Goal: Task Accomplishment & Management: Use online tool/utility

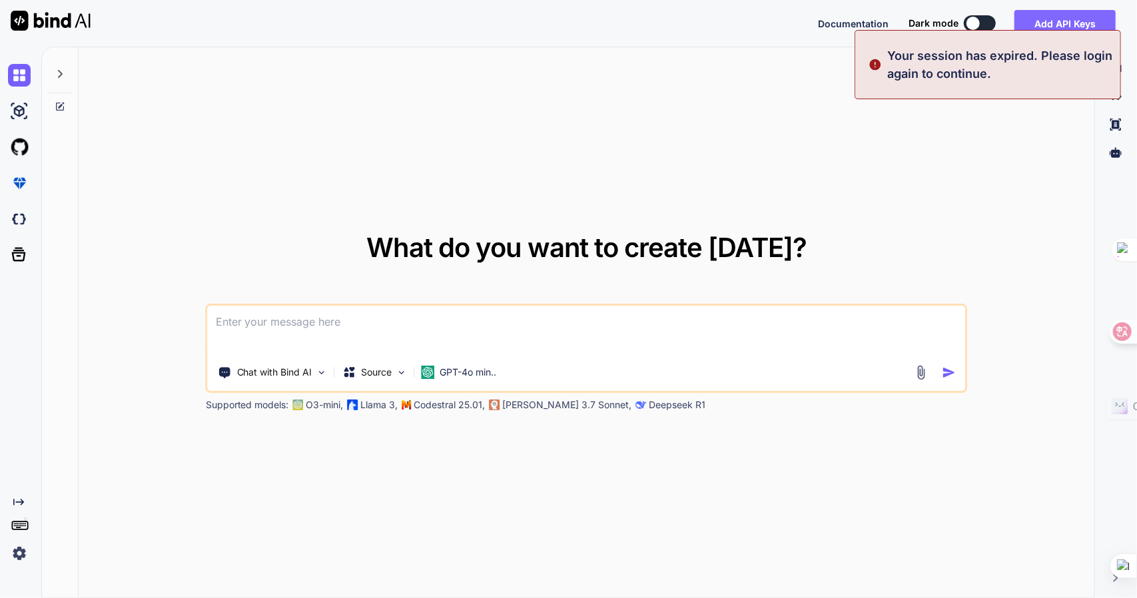
type textarea "x"
click at [979, 15] on button "Sign in" at bounding box center [968, 23] width 72 height 27
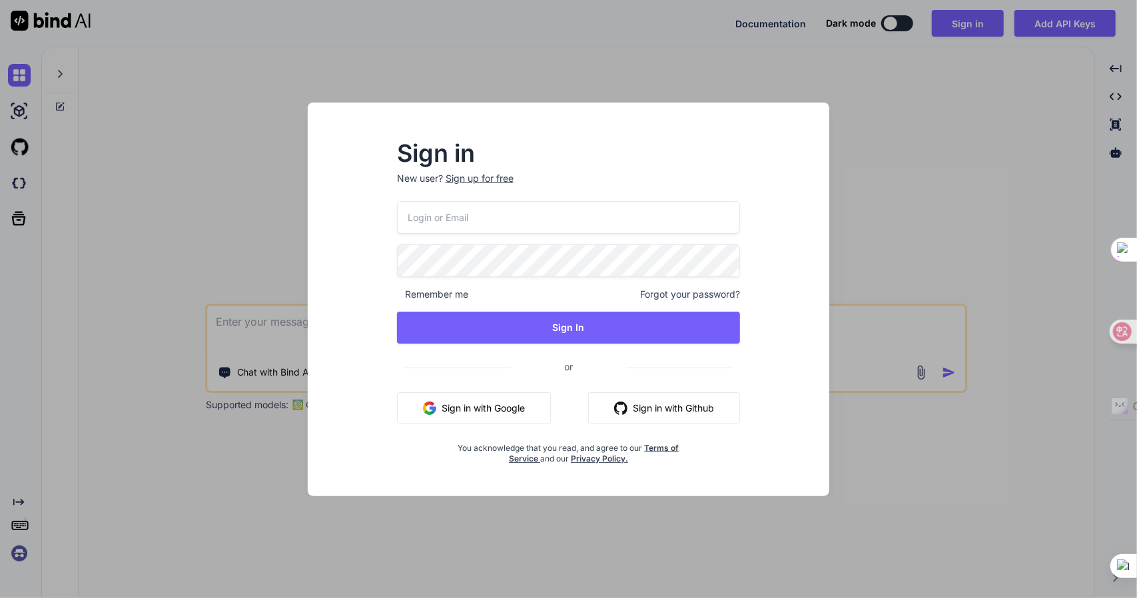
type input "[EMAIL_ADDRESS][DOMAIN_NAME]"
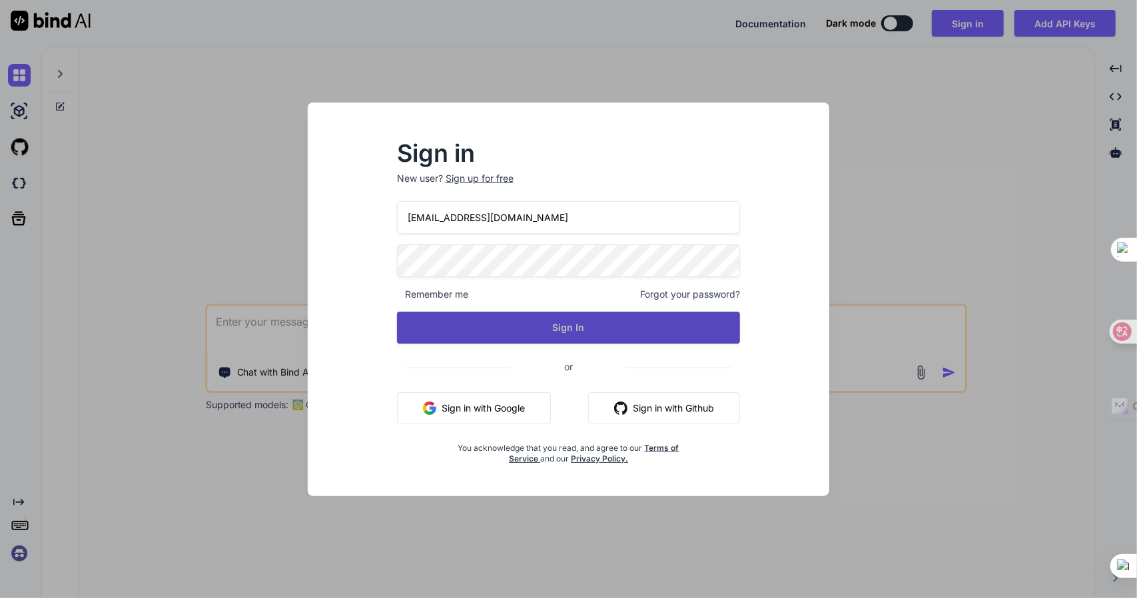
click at [494, 326] on button "Sign In" at bounding box center [569, 328] width 344 height 32
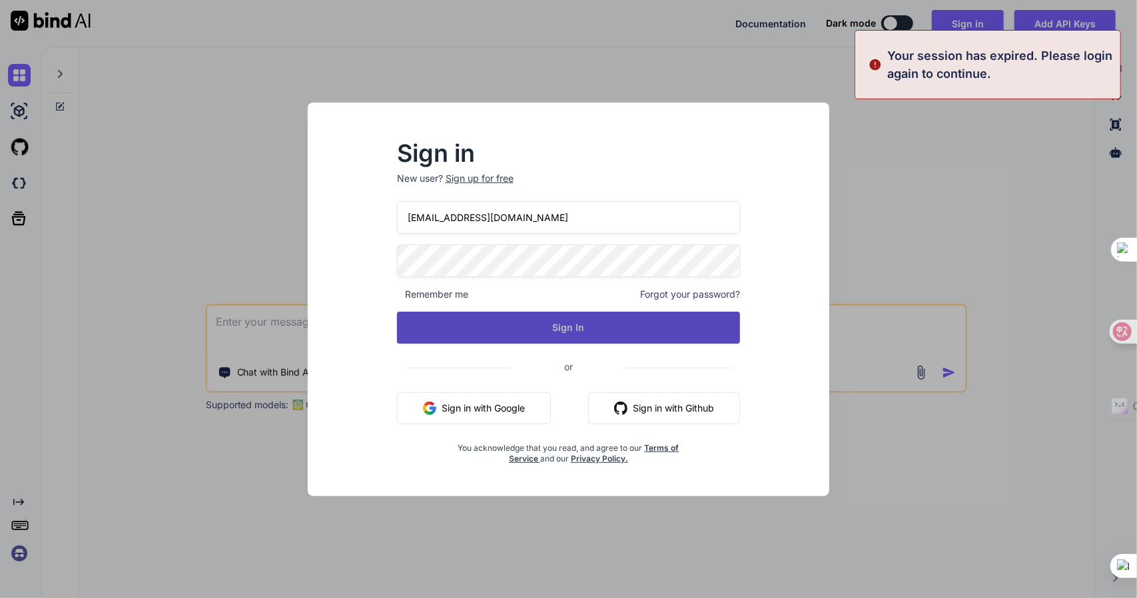
click at [574, 332] on button "Sign In" at bounding box center [569, 328] width 344 height 32
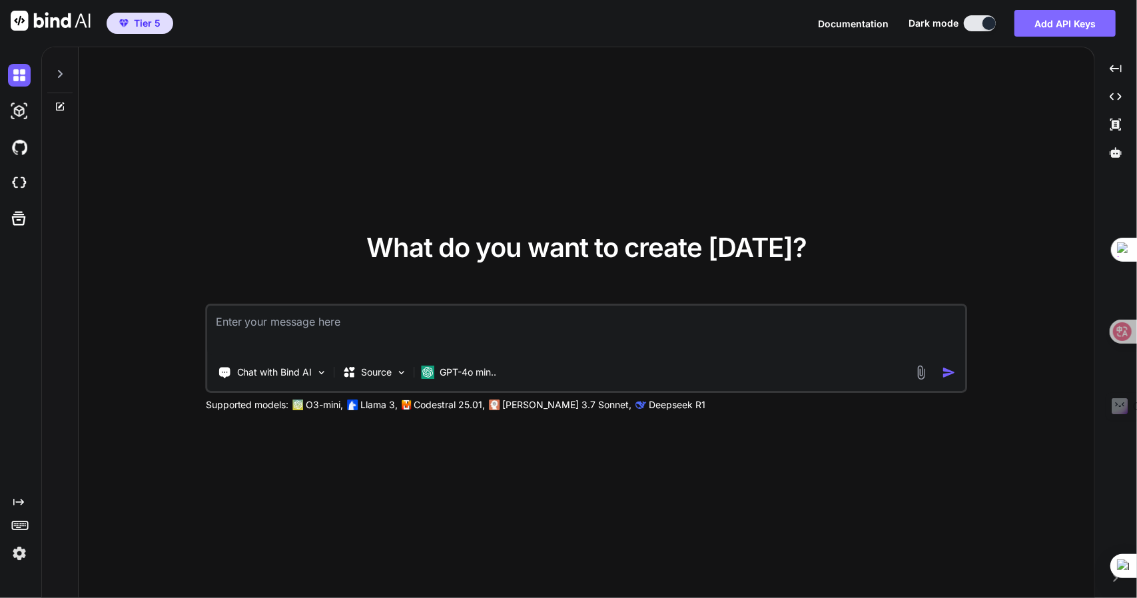
click at [1052, 11] on button "Add API Keys" at bounding box center [1065, 23] width 101 height 27
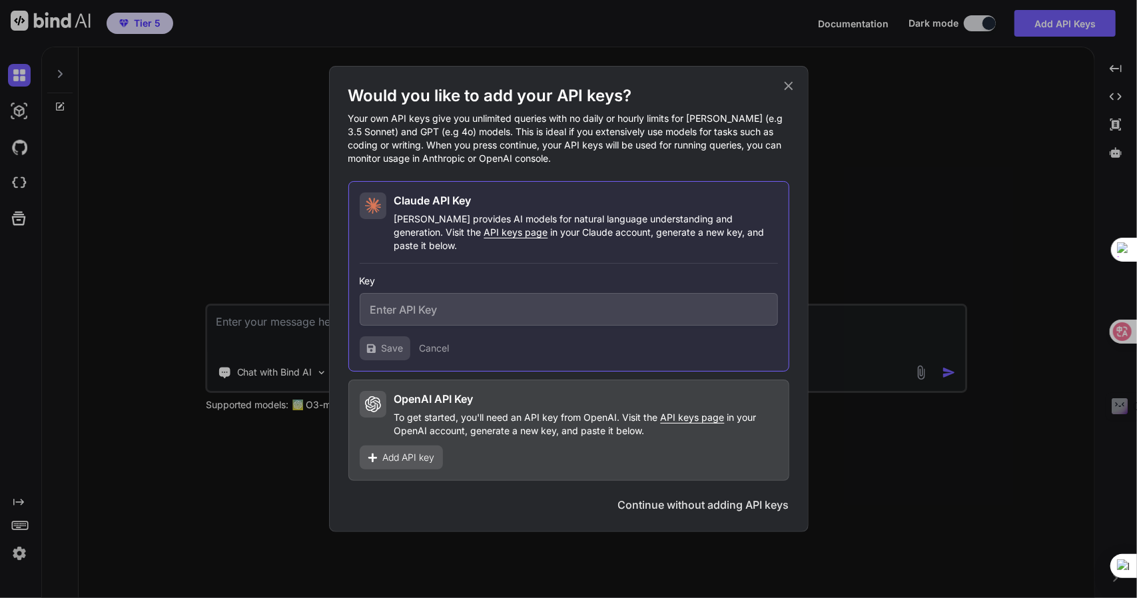
click at [486, 306] on input "text" at bounding box center [569, 309] width 418 height 33
click at [393, 451] on span "Add API key" at bounding box center [409, 457] width 52 height 13
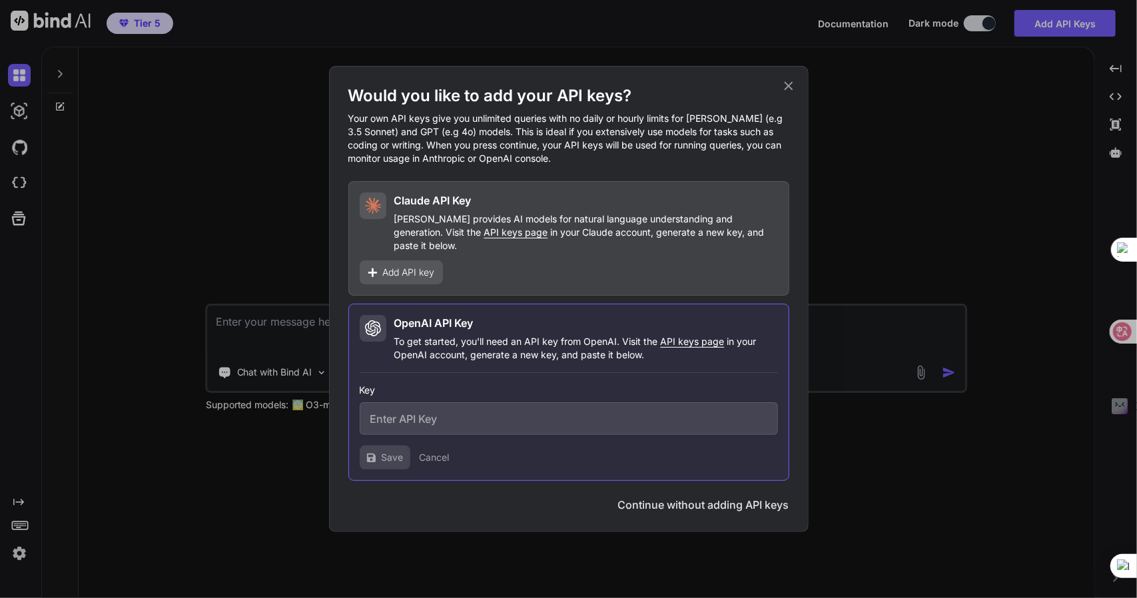
click at [785, 93] on icon at bounding box center [788, 86] width 15 height 15
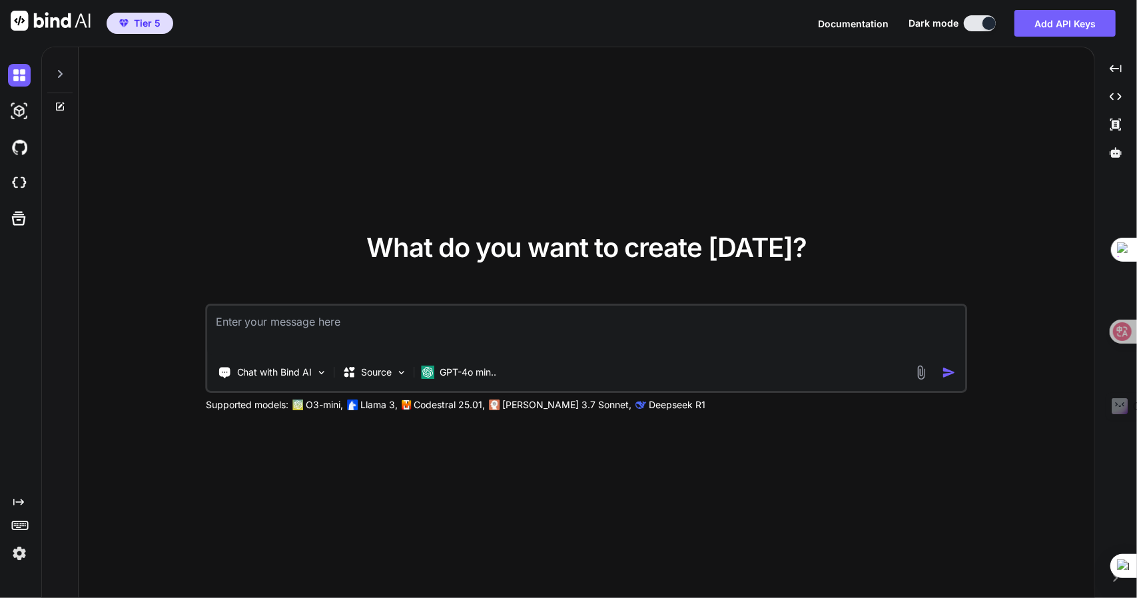
click at [16, 499] on icon "Created with Pixso." at bounding box center [18, 502] width 11 height 11
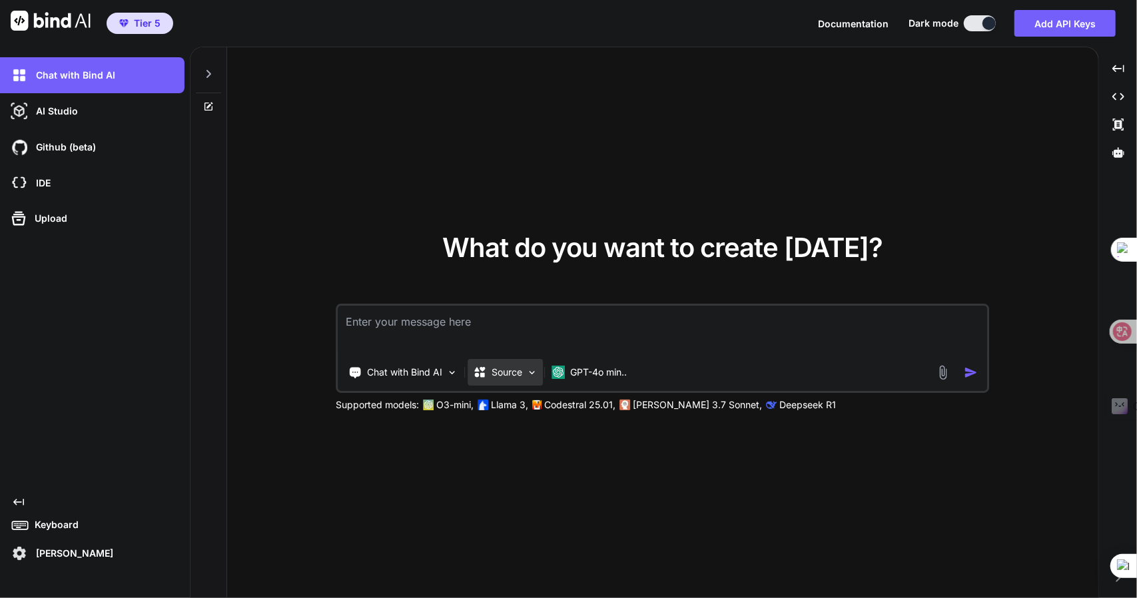
click at [512, 364] on div "Source" at bounding box center [505, 372] width 75 height 27
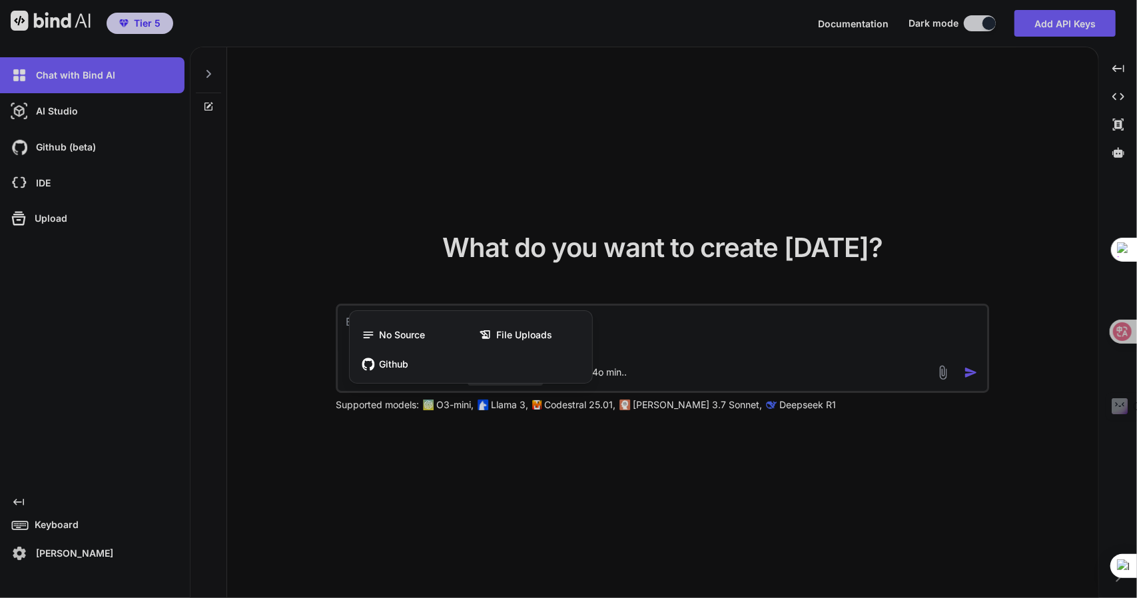
click at [672, 314] on div at bounding box center [568, 299] width 1137 height 598
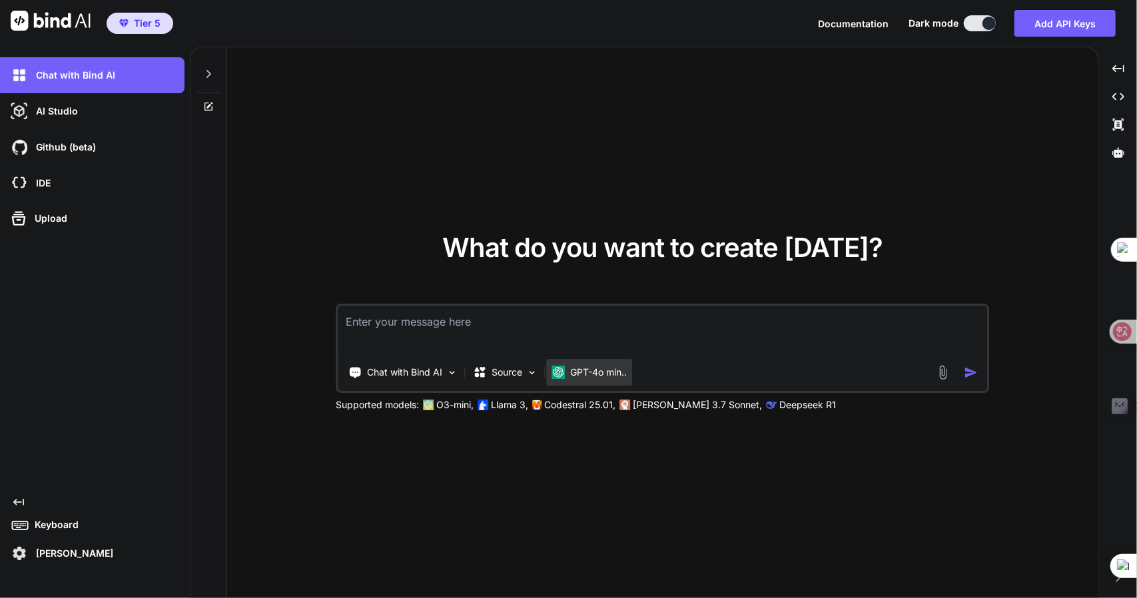
click at [597, 366] on p "GPT-4o min.." at bounding box center [598, 372] width 57 height 13
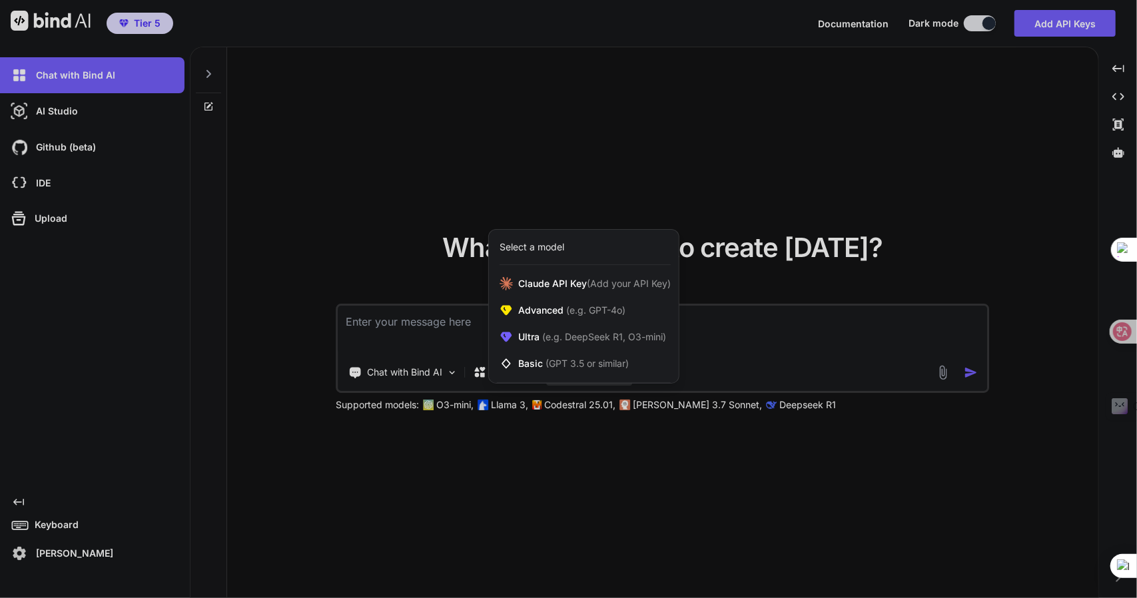
click at [402, 371] on div at bounding box center [568, 299] width 1137 height 598
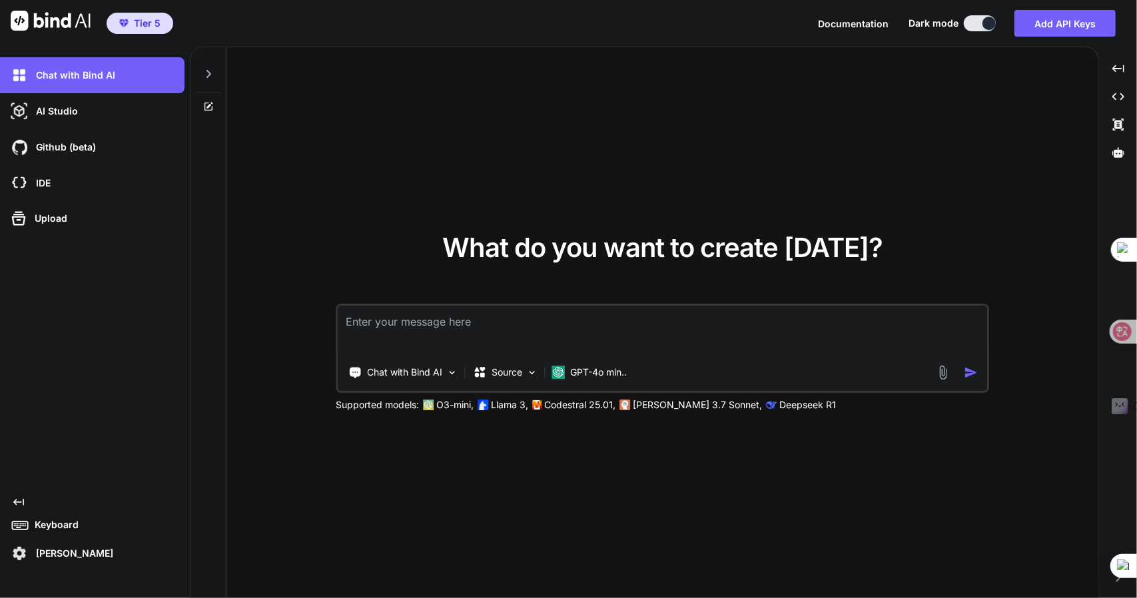
click at [402, 371] on p "Chat with Bind AI" at bounding box center [404, 372] width 75 height 13
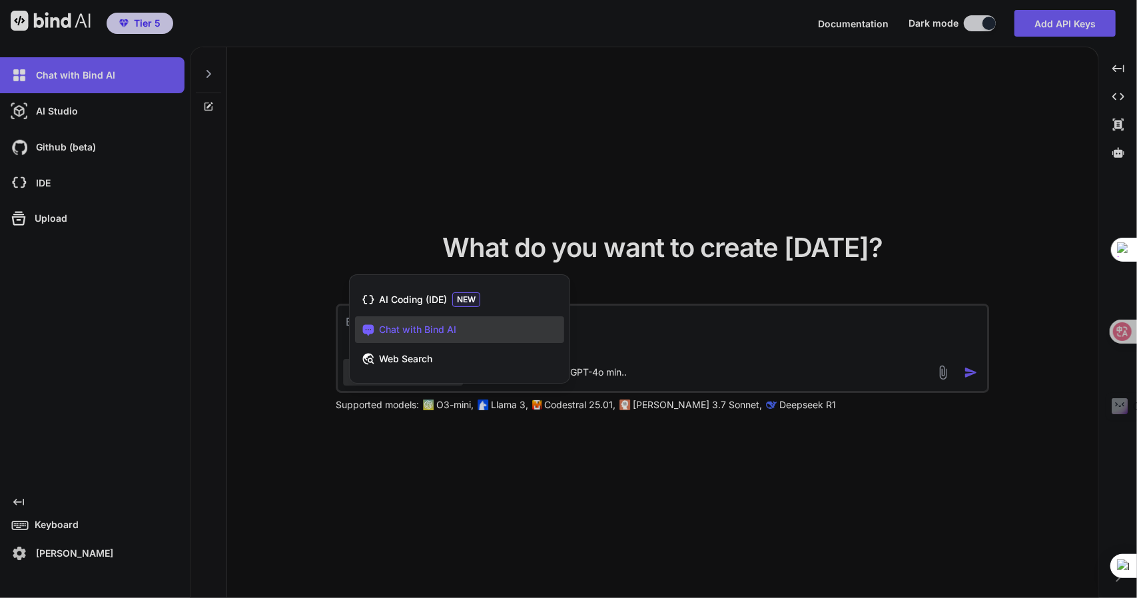
click at [696, 331] on div at bounding box center [568, 299] width 1137 height 598
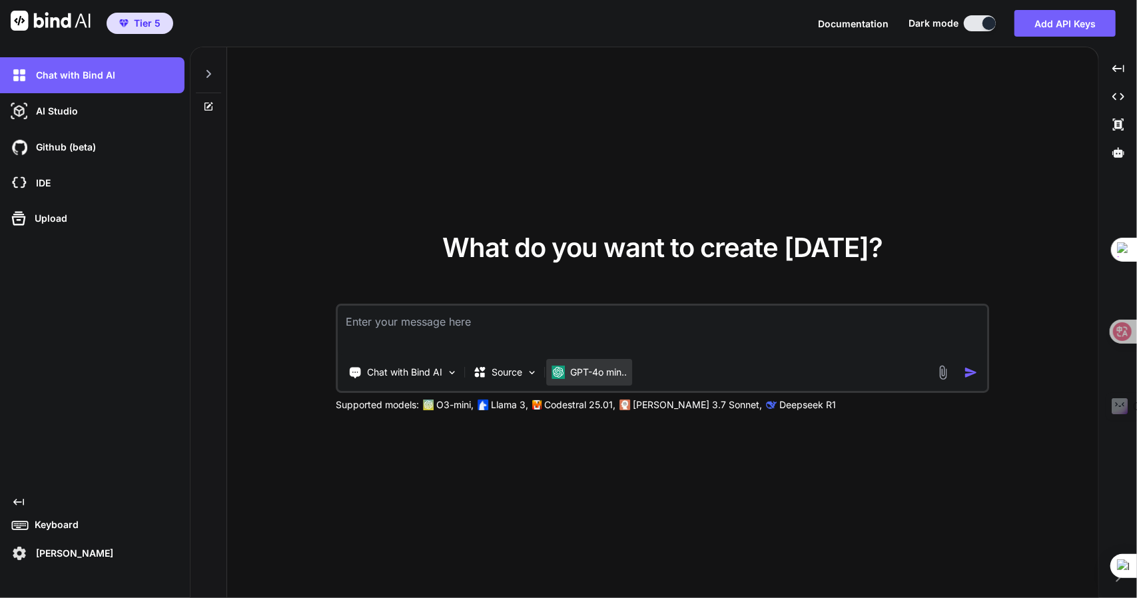
click at [575, 381] on div "GPT-4o min.." at bounding box center [589, 372] width 86 height 27
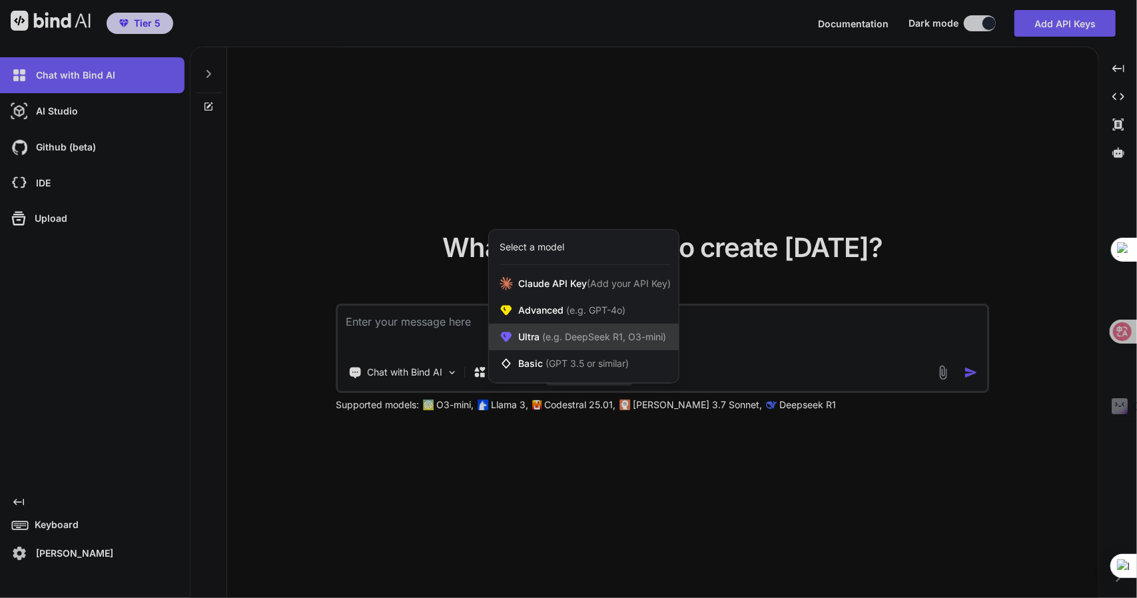
click at [572, 335] on span "(e.g. DeepSeek R1, O3-mini)" at bounding box center [603, 336] width 127 height 11
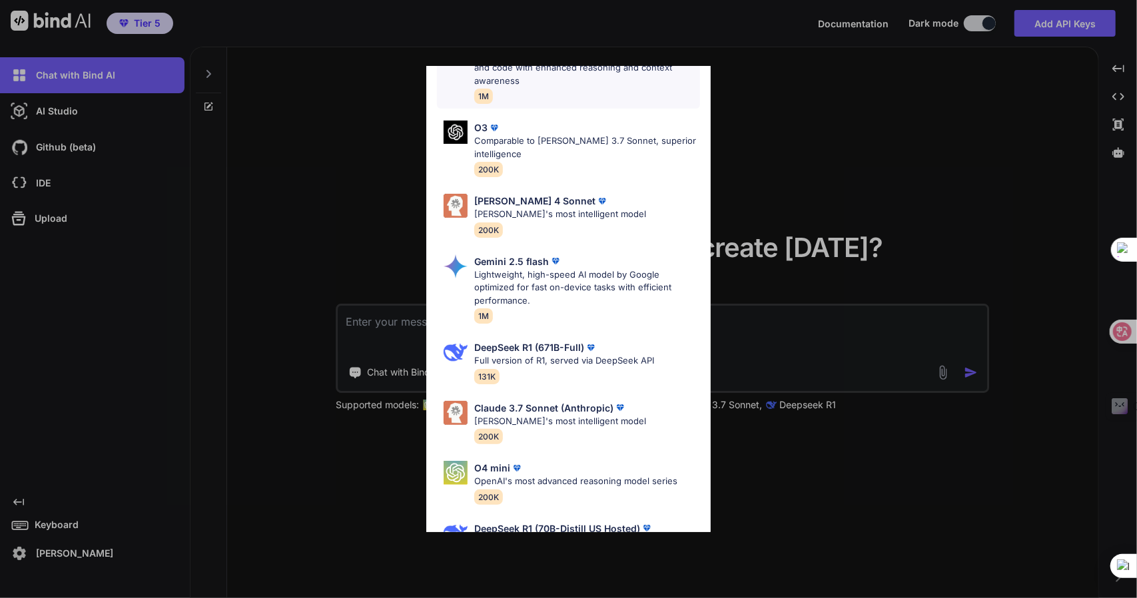
scroll to position [152, 0]
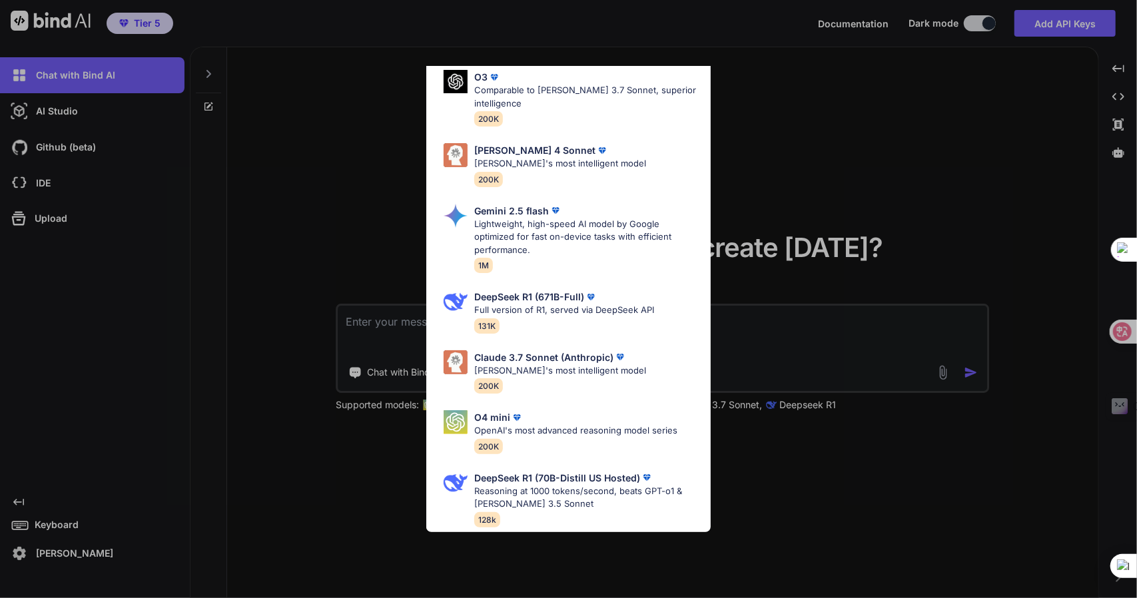
click at [798, 465] on div "Ultra Models Gemini 2.5 Pro Google's advanced multimodal AI model capable of un…" at bounding box center [568, 299] width 1137 height 598
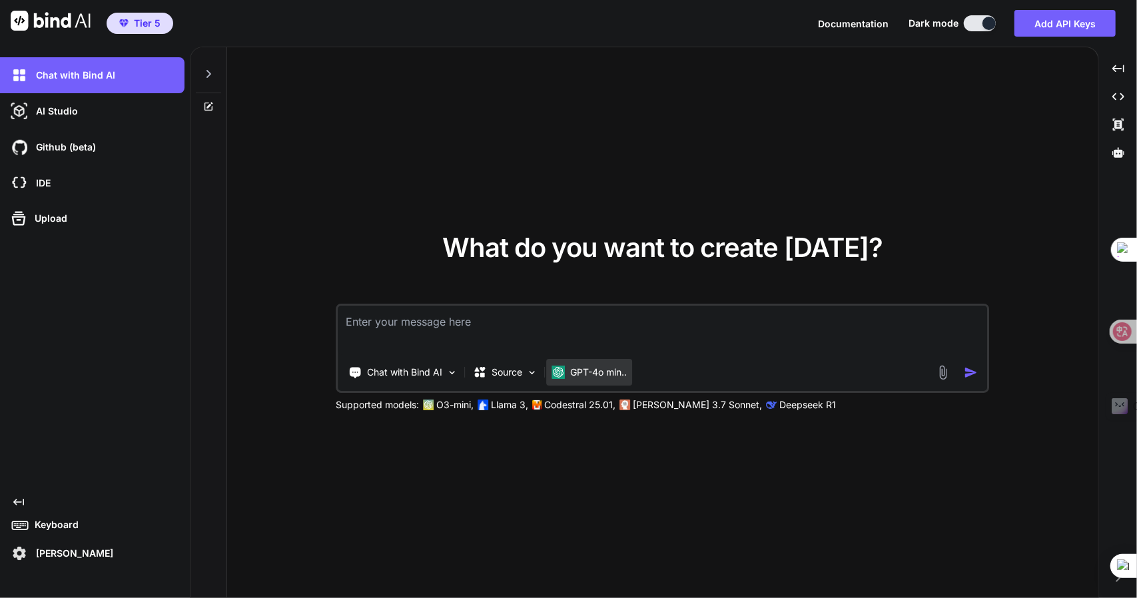
click at [590, 362] on div "GPT-4o min.." at bounding box center [589, 372] width 86 height 27
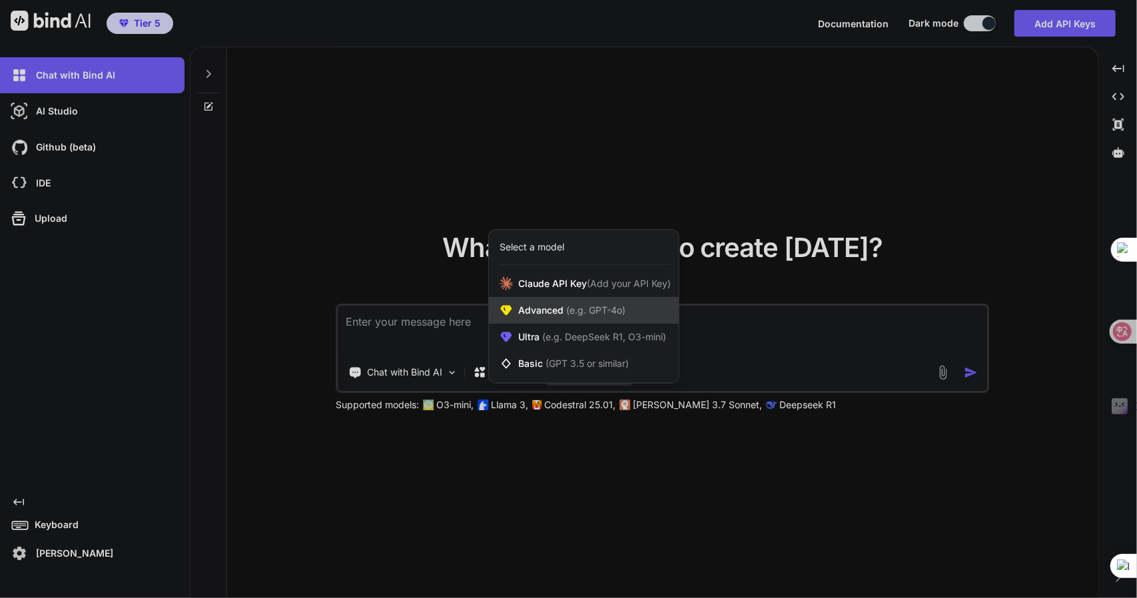
click at [546, 307] on span "Advanced (e.g. GPT-4o)" at bounding box center [571, 310] width 107 height 13
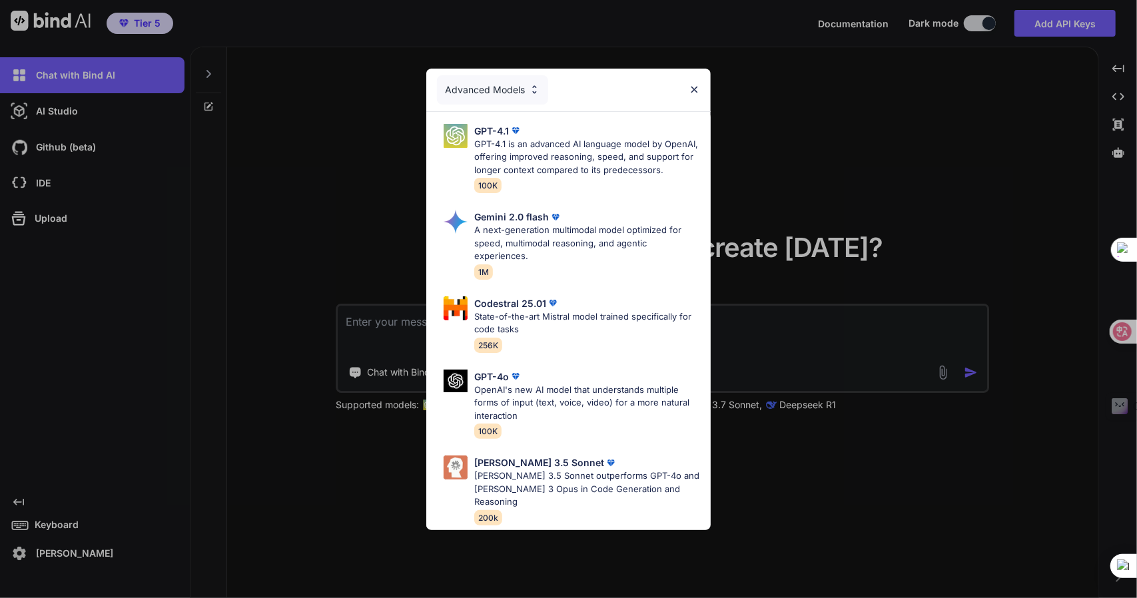
click at [524, 81] on div "Advanced Models" at bounding box center [492, 89] width 111 height 29
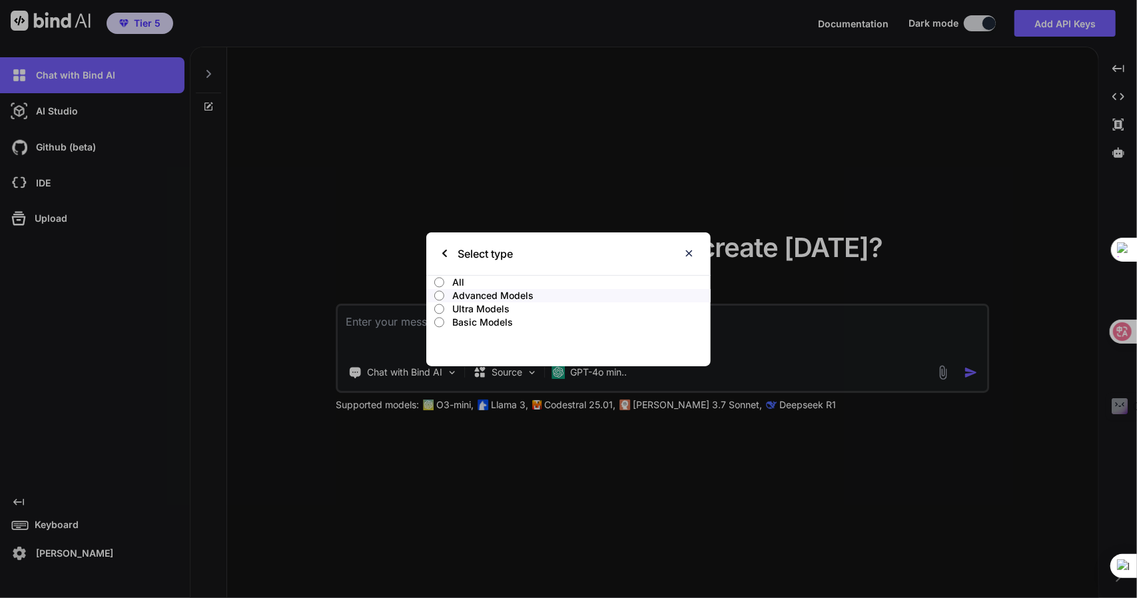
click at [476, 308] on p "Ultra Models" at bounding box center [581, 308] width 258 height 13
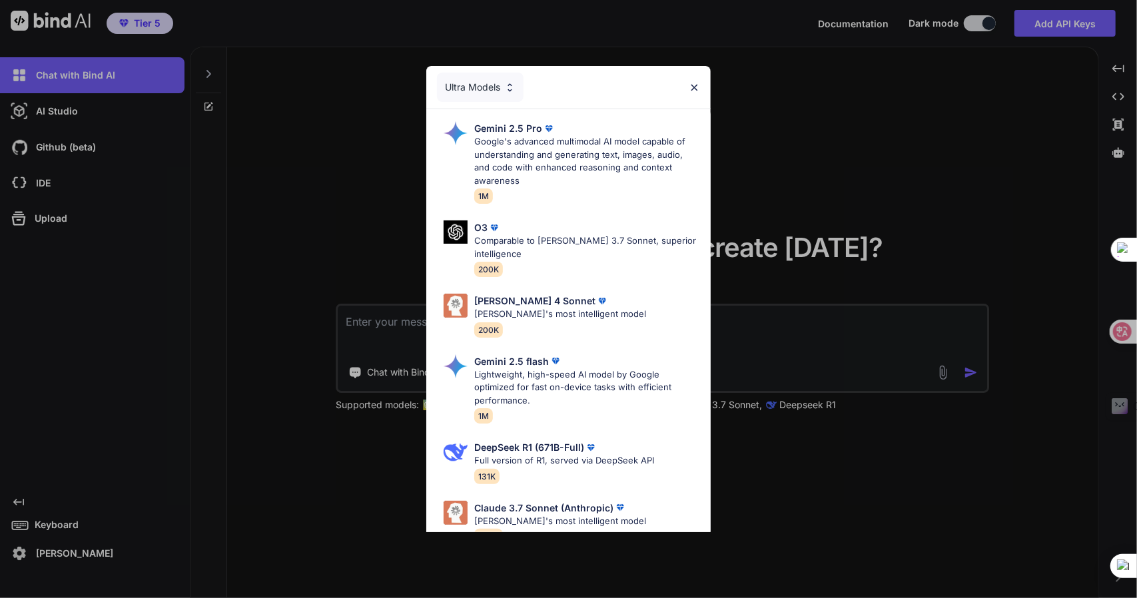
click at [476, 83] on div "Ultra Models" at bounding box center [480, 87] width 87 height 29
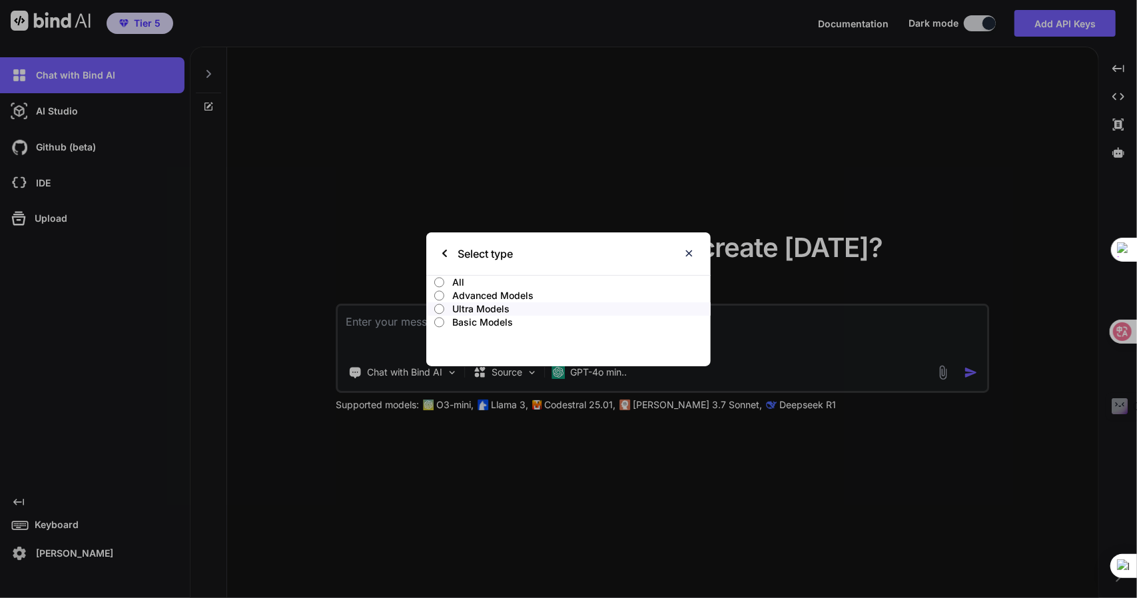
click at [470, 326] on p "Basic Models" at bounding box center [581, 322] width 258 height 13
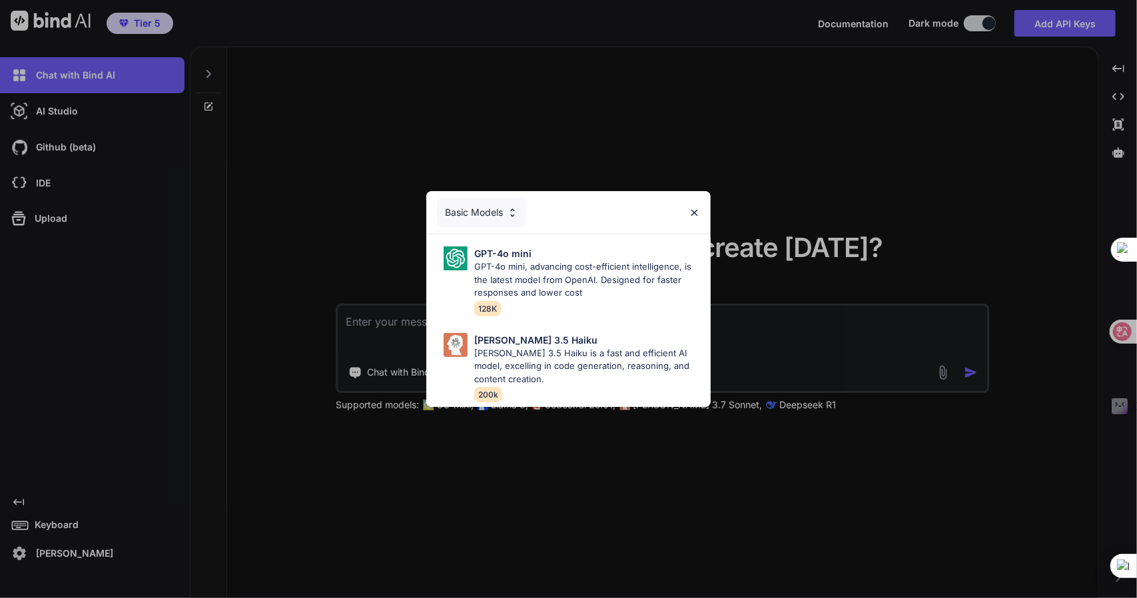
click at [477, 213] on div "Basic Models" at bounding box center [481, 212] width 89 height 29
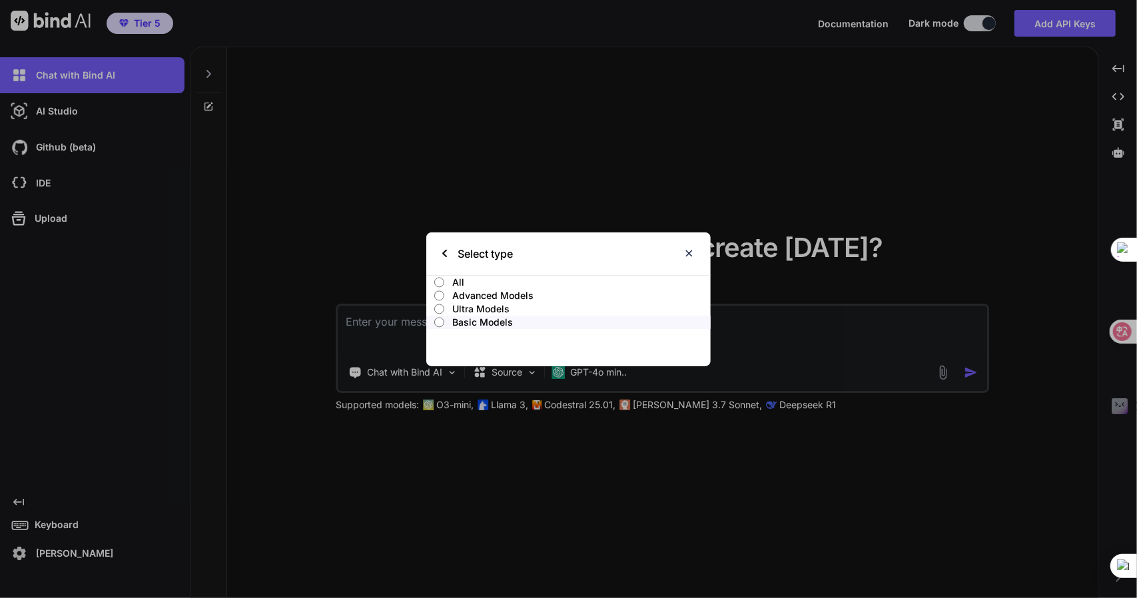
click at [477, 304] on p "Ultra Models" at bounding box center [581, 308] width 258 height 13
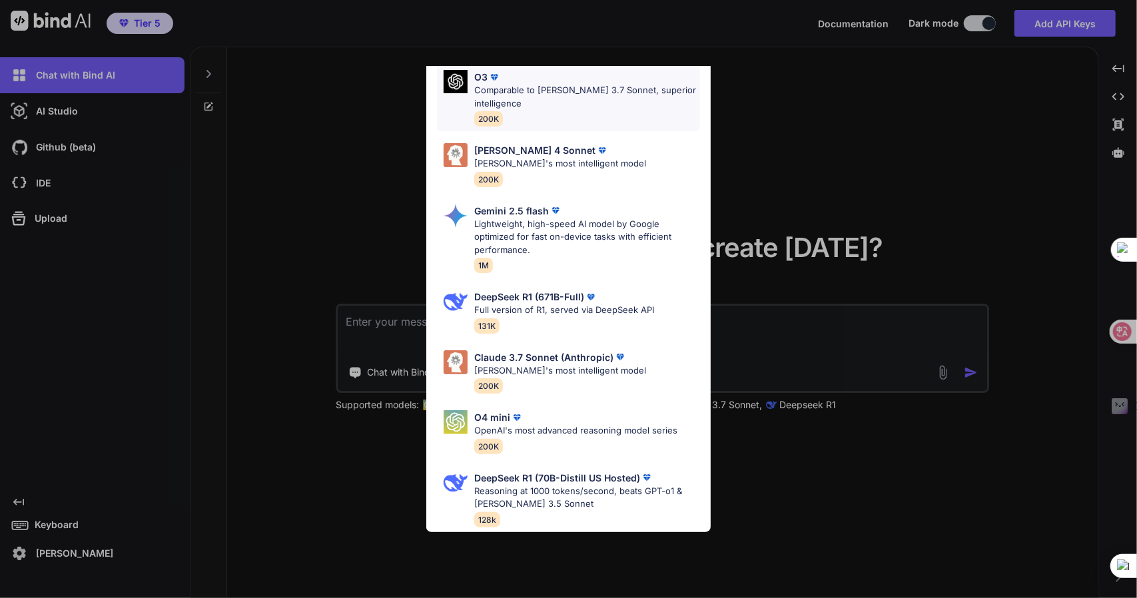
scroll to position [0, 0]
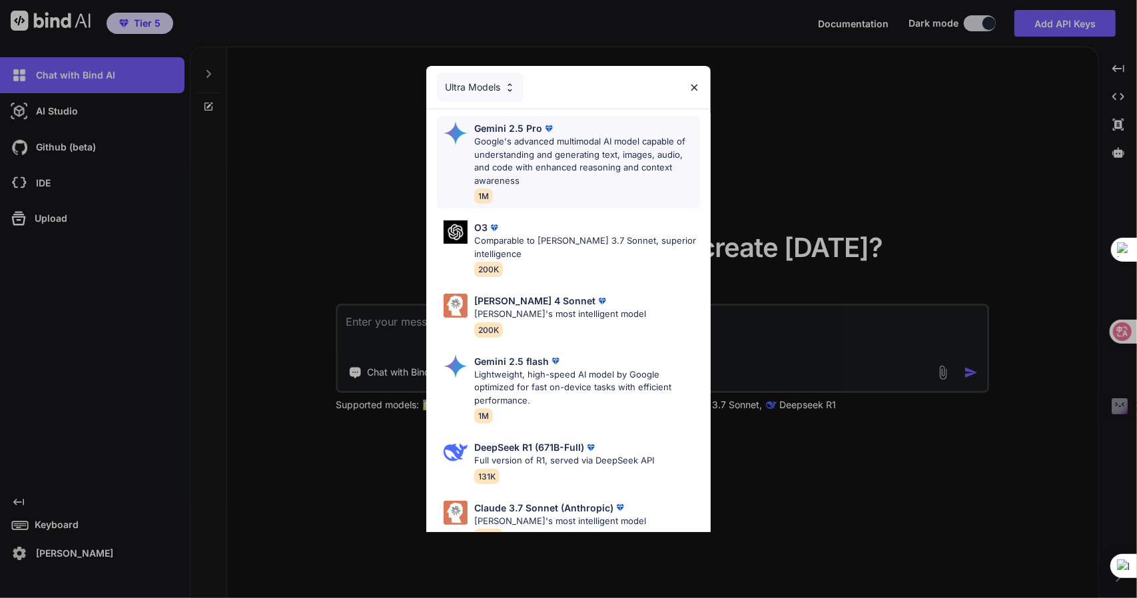
click at [533, 159] on p "Google's advanced multimodal AI model capable of understanding and generating t…" at bounding box center [587, 161] width 226 height 52
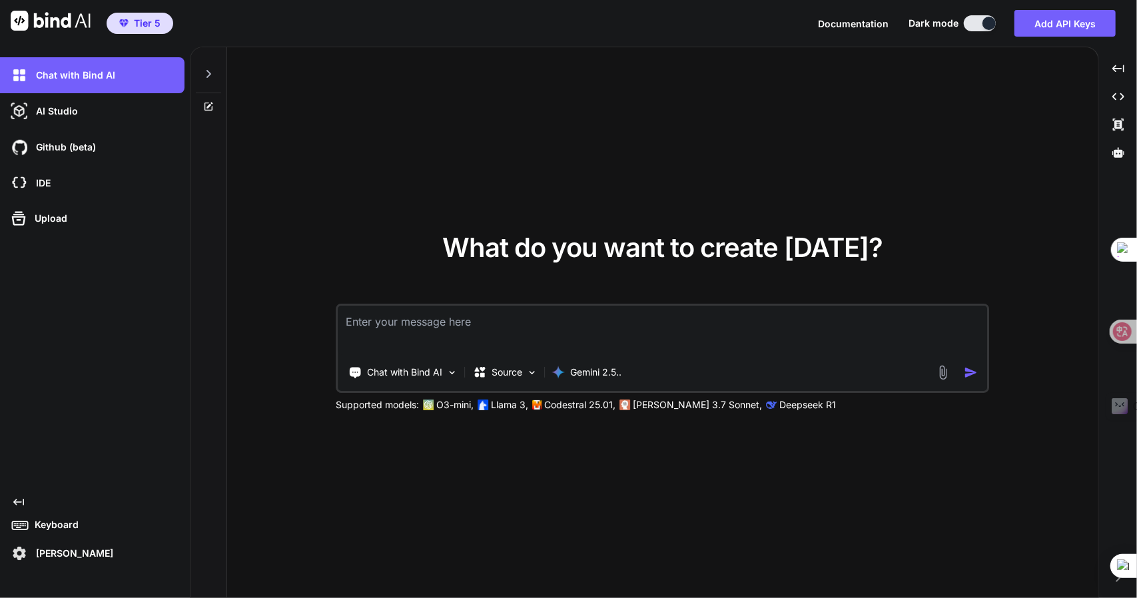
click at [382, 328] on textarea at bounding box center [663, 330] width 650 height 49
